Goal: Book appointment/travel/reservation

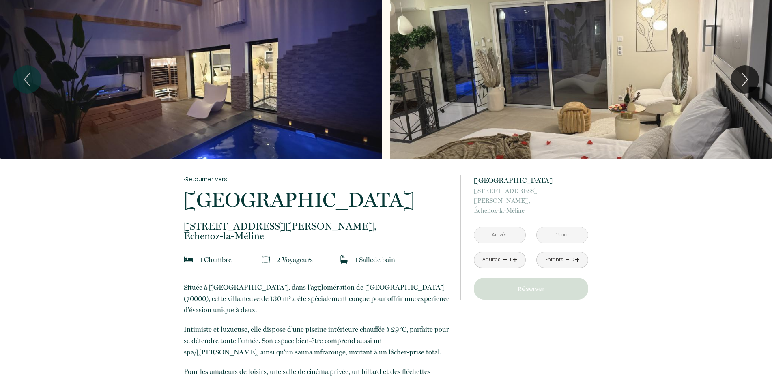
click at [506, 227] on input "text" at bounding box center [499, 235] width 51 height 16
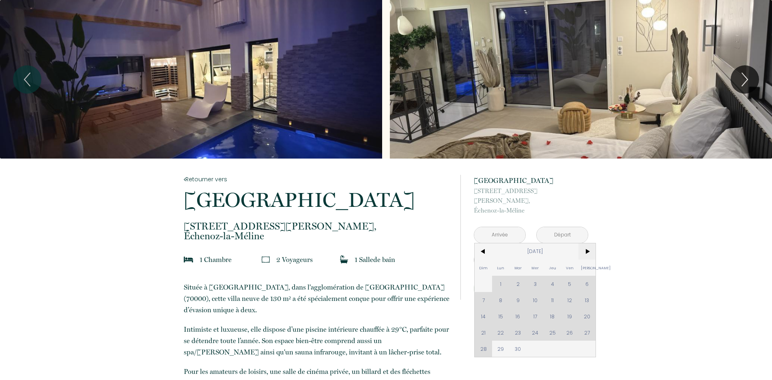
click at [586, 243] on span ">" at bounding box center [587, 251] width 17 height 16
click at [586, 274] on div "Dim Lun Mar Mer Jeu Ven Sam 1 2 3 4 5 6 7 8 9 10 11 12 13 14 15 16 17 18 19 20 …" at bounding box center [535, 300] width 121 height 114
click at [589, 243] on span ">" at bounding box center [587, 251] width 17 height 16
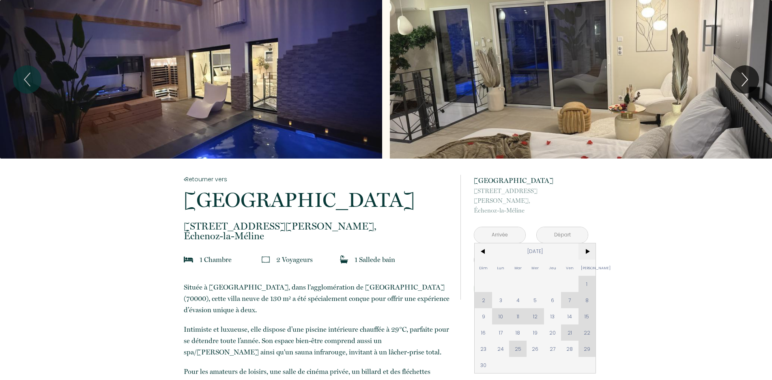
click at [589, 243] on span ">" at bounding box center [587, 251] width 17 height 16
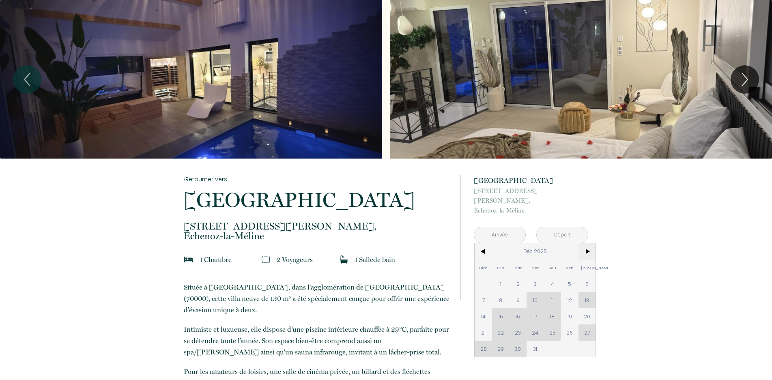
click at [589, 243] on span ">" at bounding box center [587, 251] width 17 height 16
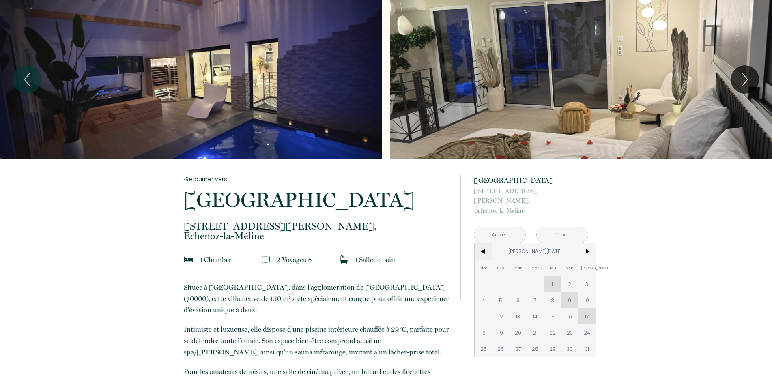
click at [484, 245] on span "<" at bounding box center [483, 251] width 17 height 16
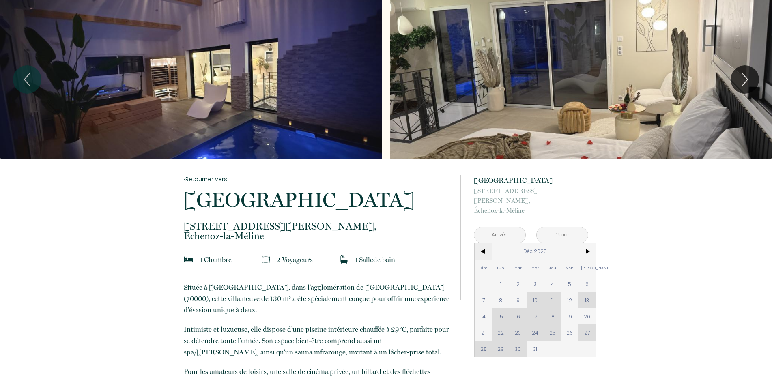
click at [484, 245] on span "<" at bounding box center [483, 251] width 17 height 16
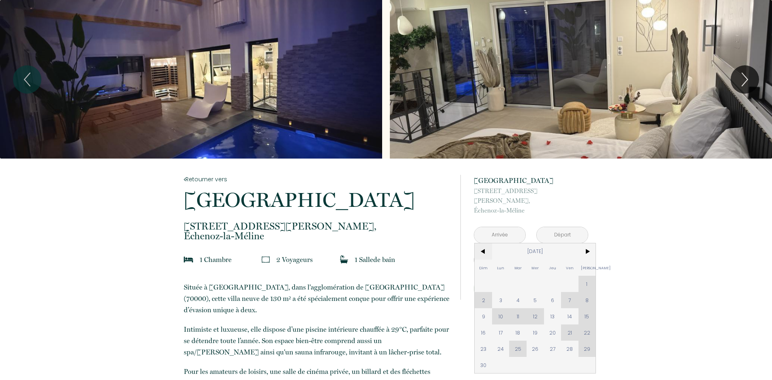
click at [484, 245] on span "<" at bounding box center [483, 251] width 17 height 16
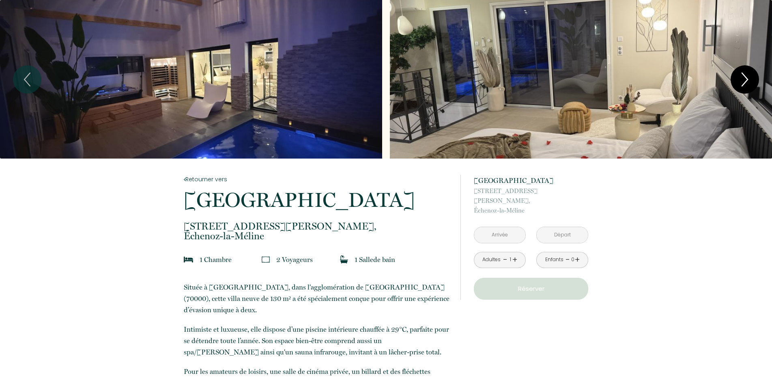
click at [746, 82] on icon "Next" at bounding box center [745, 79] width 6 height 13
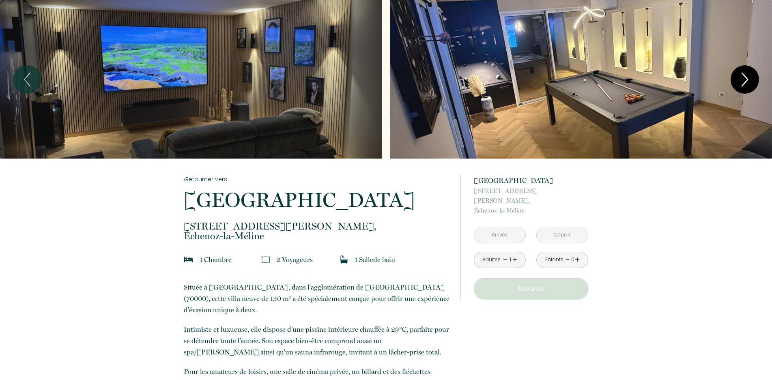
click at [746, 82] on icon "Next" at bounding box center [745, 79] width 6 height 13
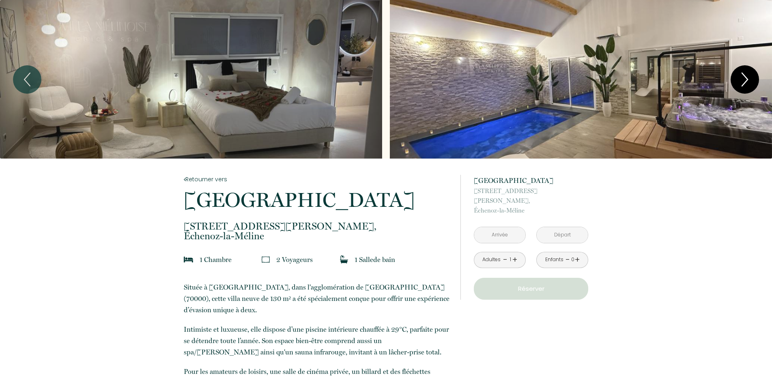
click at [746, 82] on icon "Next" at bounding box center [745, 79] width 6 height 13
